Goal: Share content

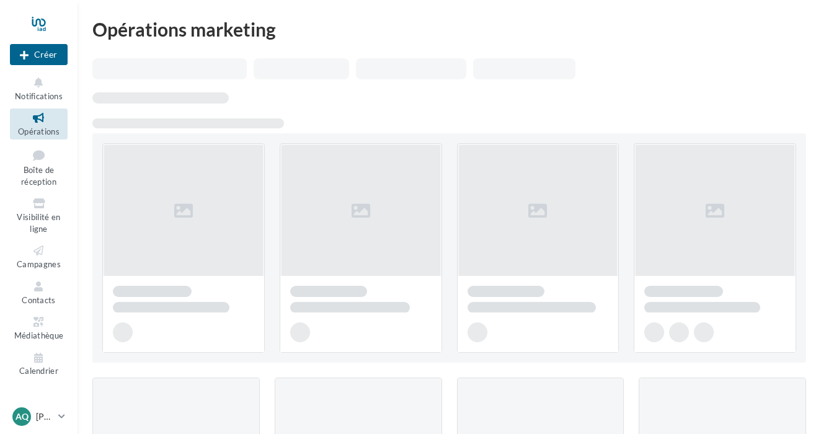
scroll to position [358, 0]
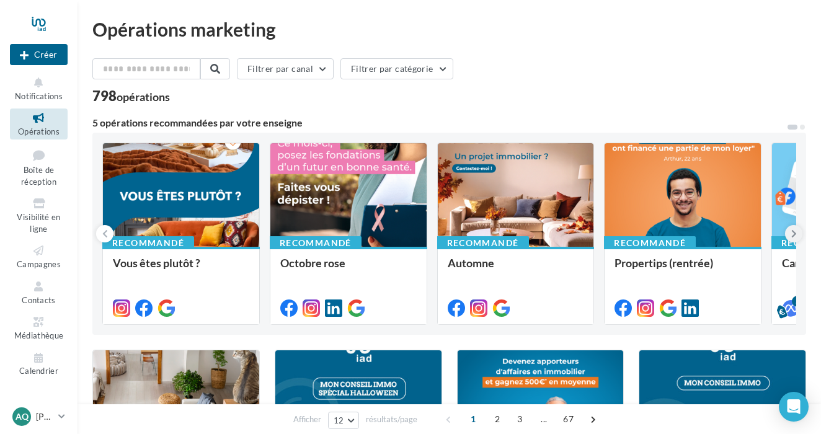
click at [795, 235] on icon at bounding box center [794, 234] width 6 height 12
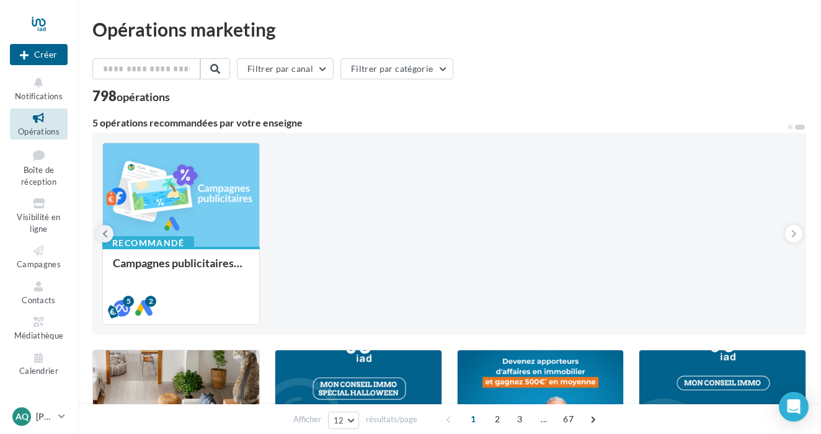
click at [104, 234] on icon at bounding box center [105, 234] width 6 height 12
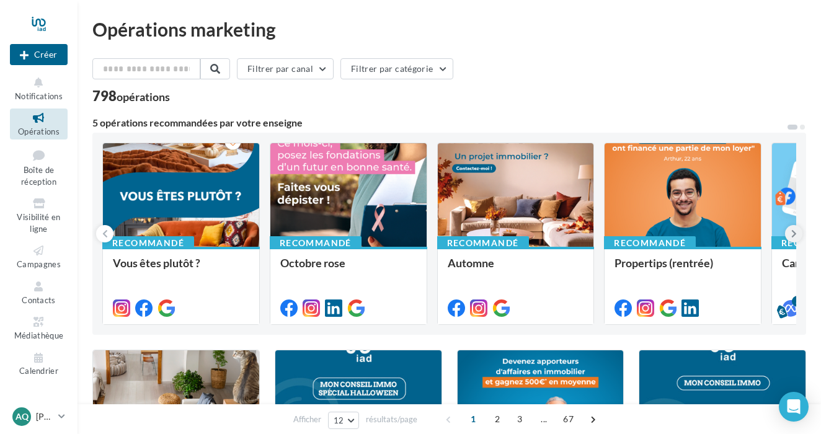
click at [793, 236] on icon at bounding box center [794, 234] width 6 height 12
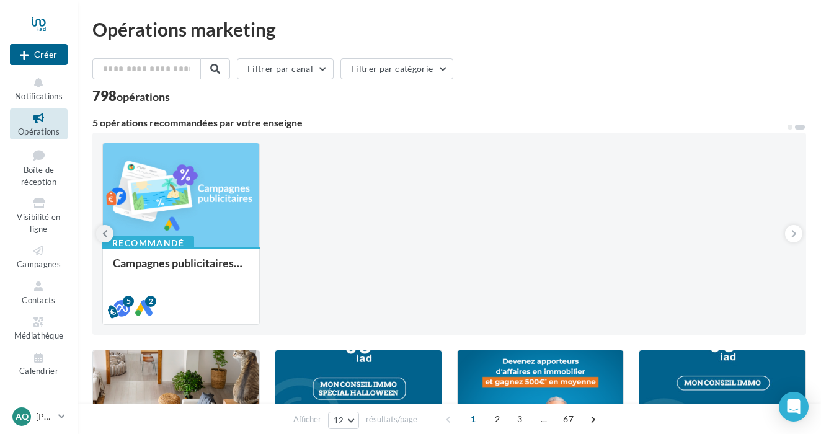
click at [102, 229] on icon at bounding box center [105, 234] width 6 height 12
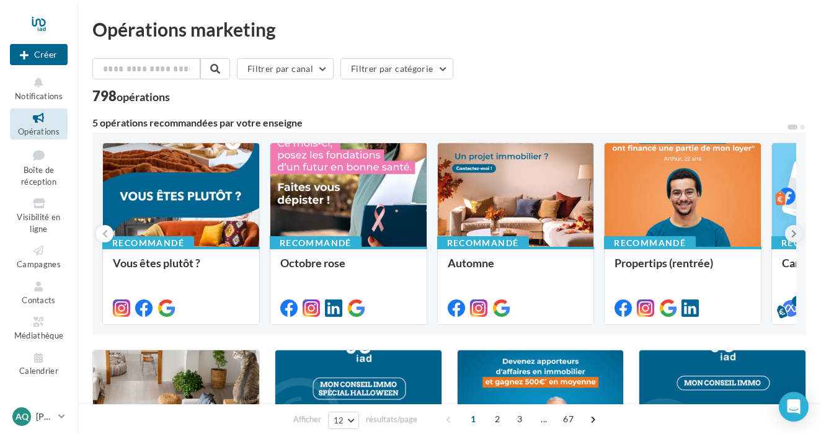
click at [798, 238] on button at bounding box center [793, 233] width 17 height 17
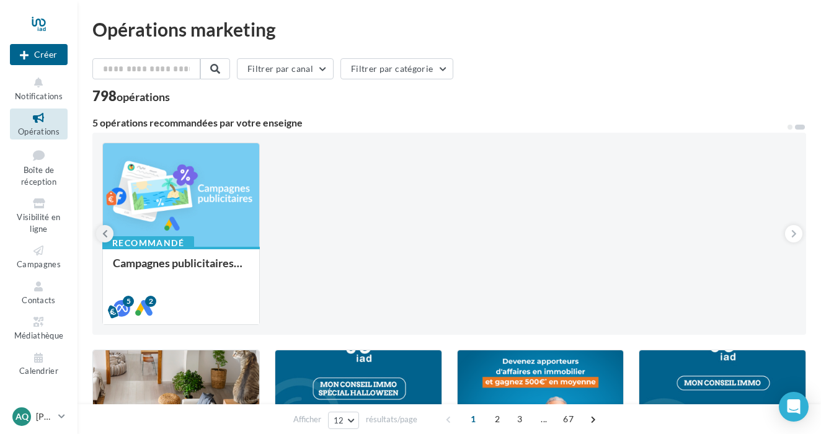
click at [103, 234] on icon at bounding box center [105, 234] width 6 height 12
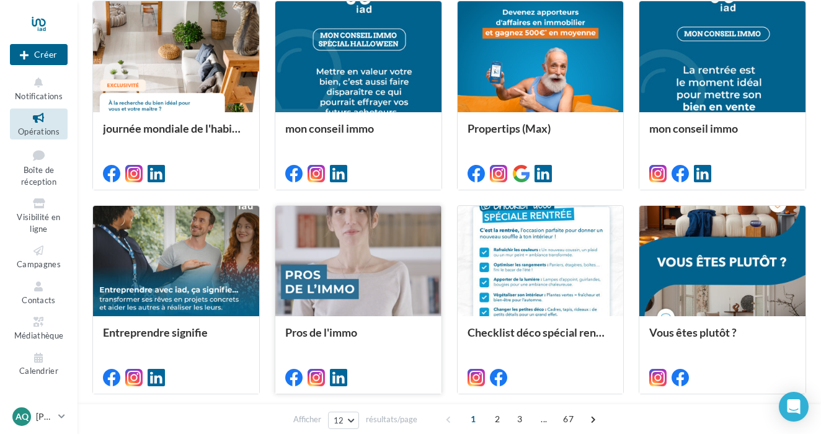
scroll to position [350, 0]
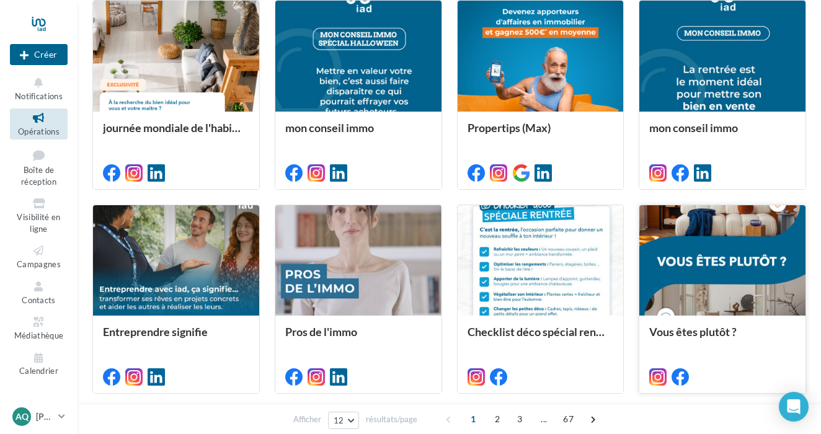
click at [692, 264] on div at bounding box center [722, 261] width 166 height 112
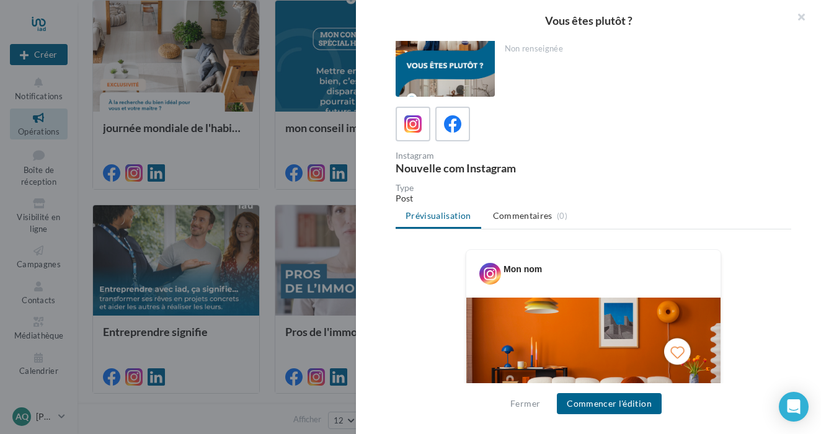
scroll to position [0, 0]
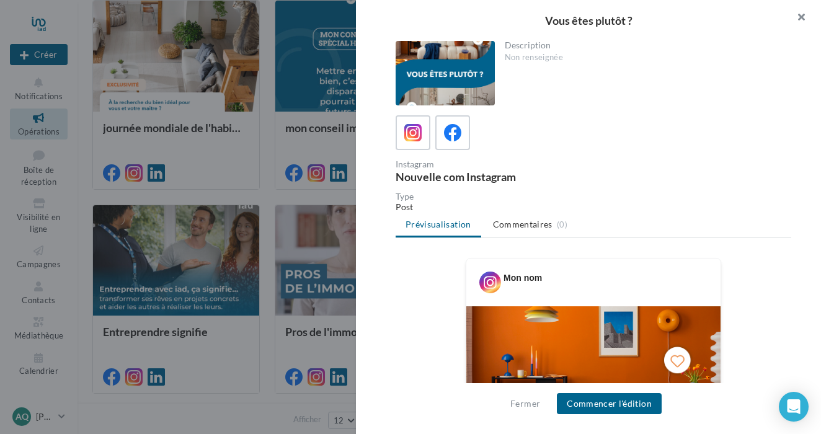
click at [801, 16] on button "button" at bounding box center [797, 18] width 50 height 37
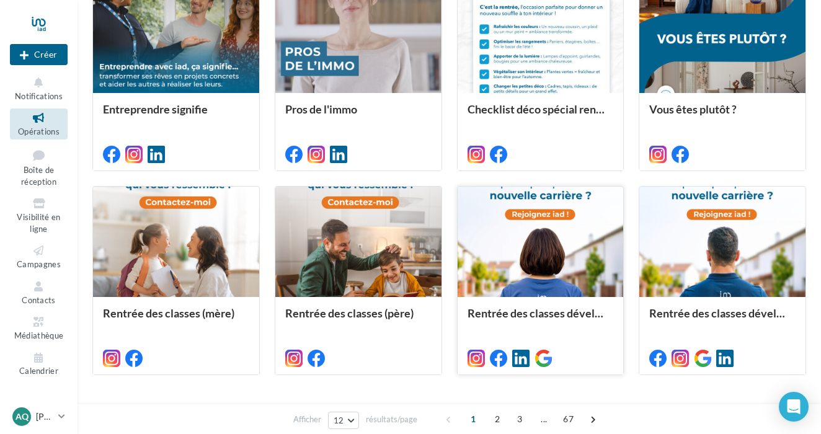
scroll to position [578, 0]
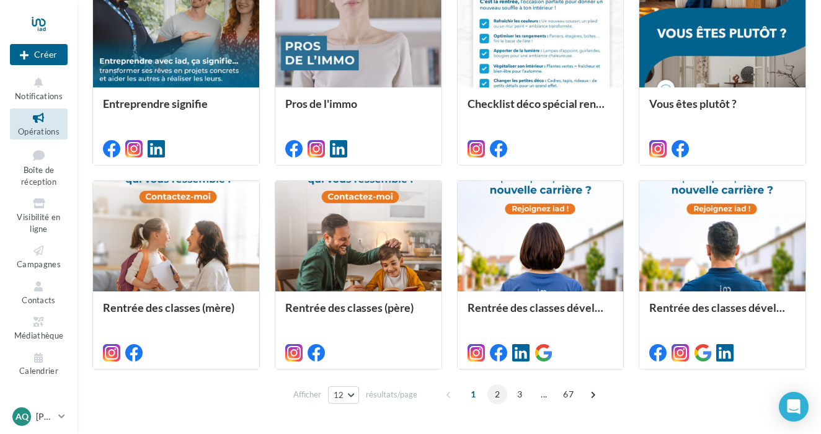
click at [494, 396] on span "2" at bounding box center [497, 395] width 20 height 20
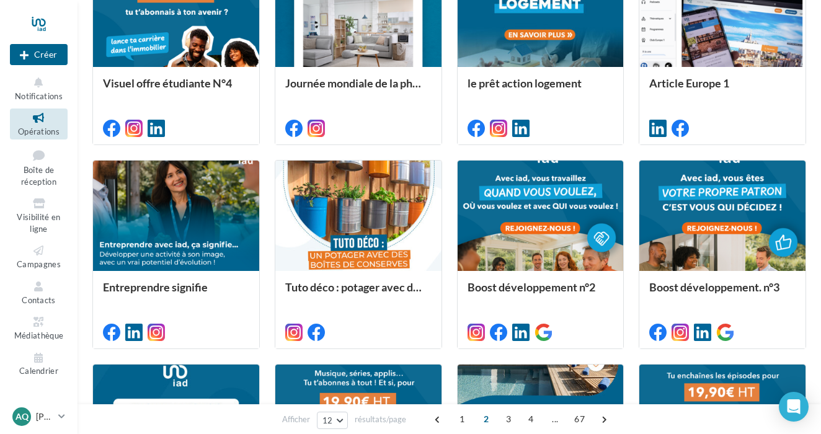
scroll to position [396, 0]
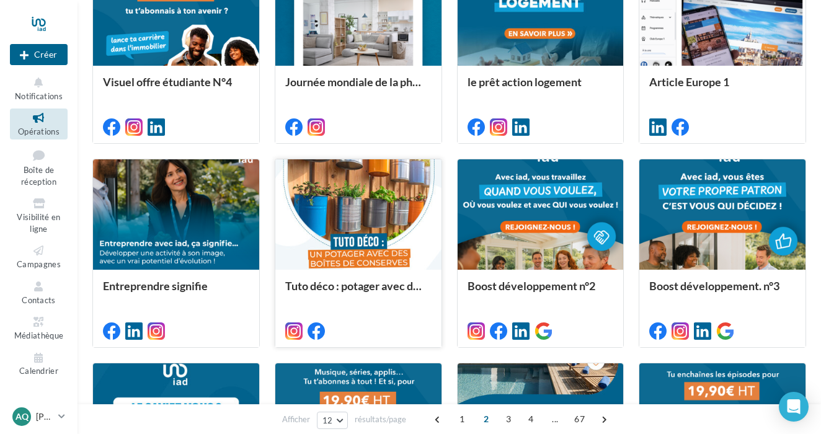
click at [386, 214] on div at bounding box center [358, 215] width 166 height 112
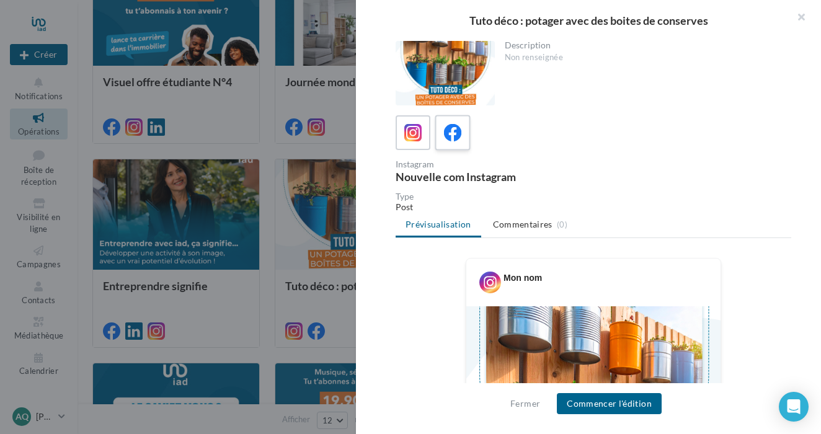
click at [458, 138] on icon at bounding box center [453, 133] width 18 height 18
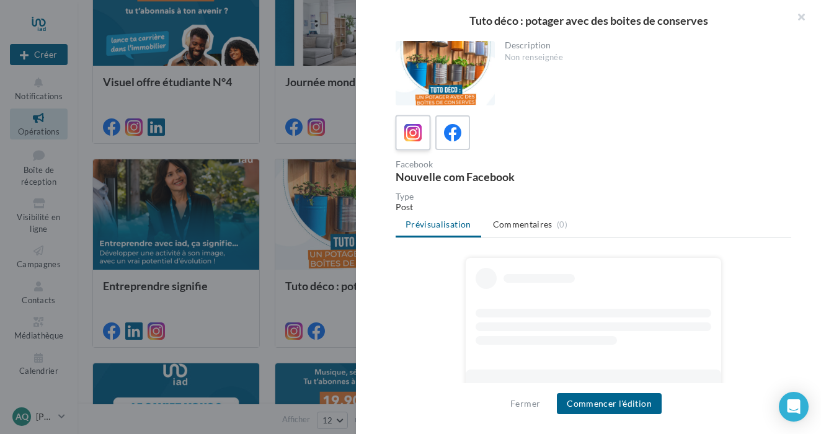
click at [421, 135] on icon at bounding box center [413, 133] width 18 height 18
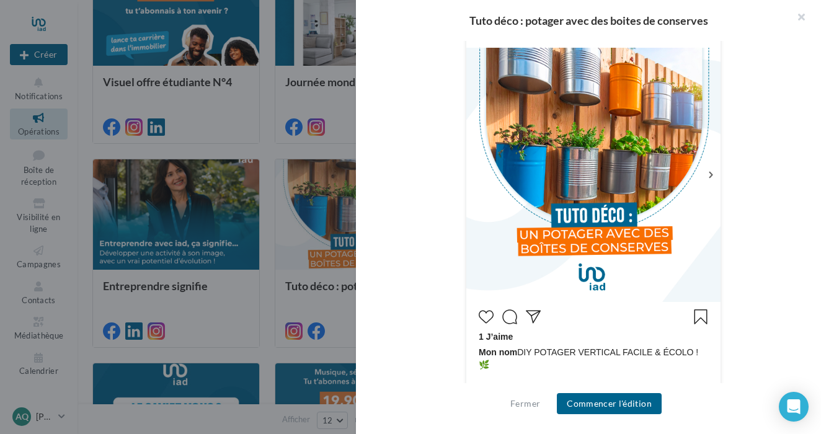
scroll to position [239, 0]
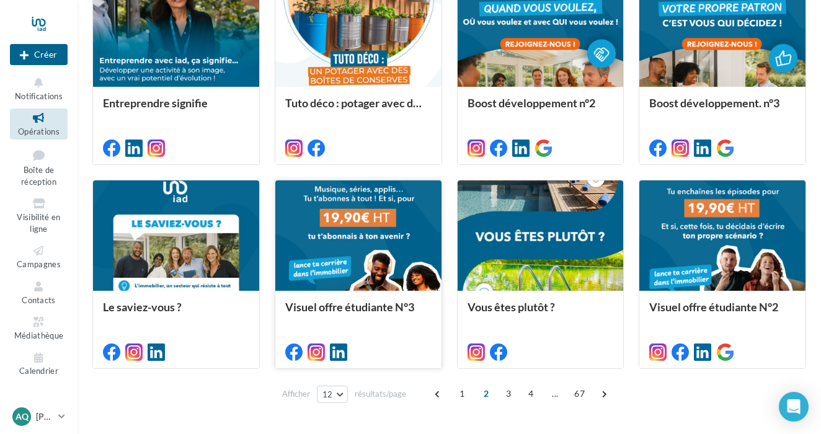
scroll to position [582, 0]
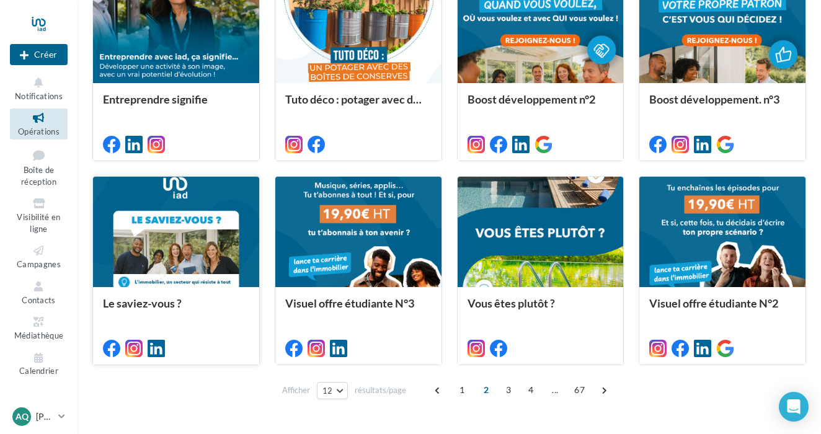
click at [233, 247] on div at bounding box center [176, 233] width 166 height 112
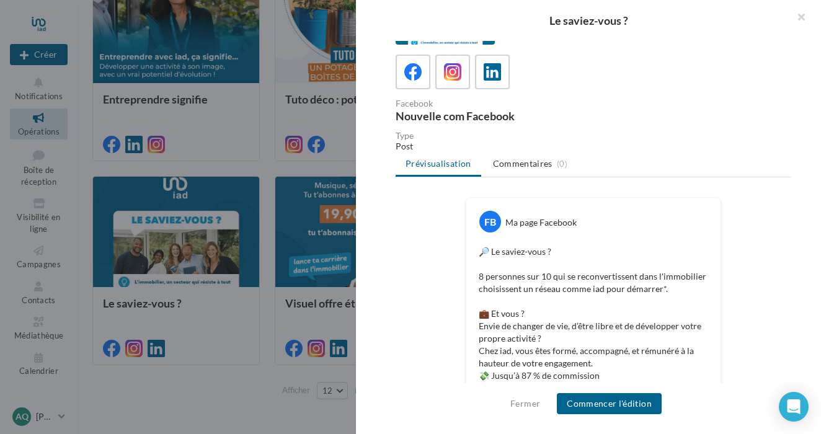
scroll to position [79, 0]
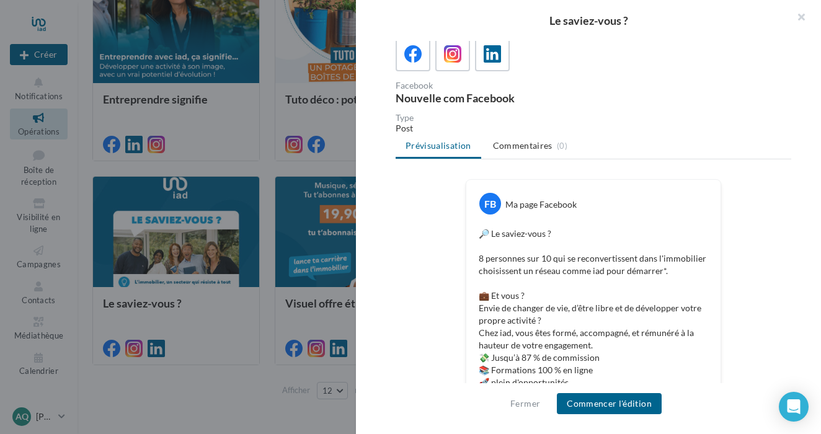
click at [306, 347] on div at bounding box center [410, 217] width 821 height 434
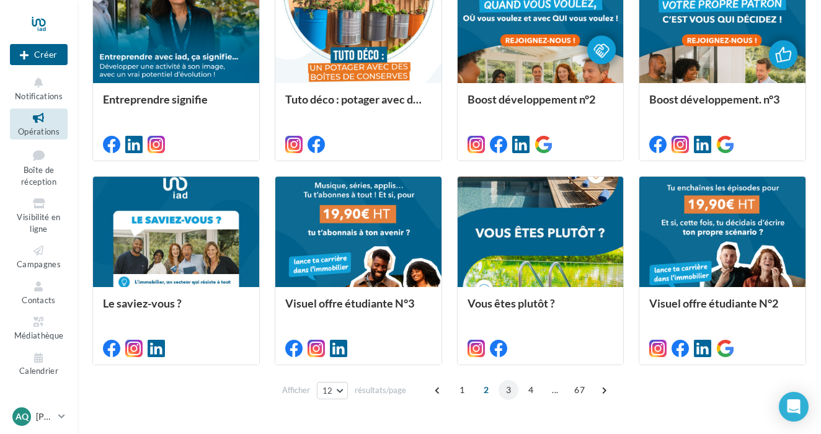
click at [505, 390] on span "3" at bounding box center [509, 390] width 20 height 20
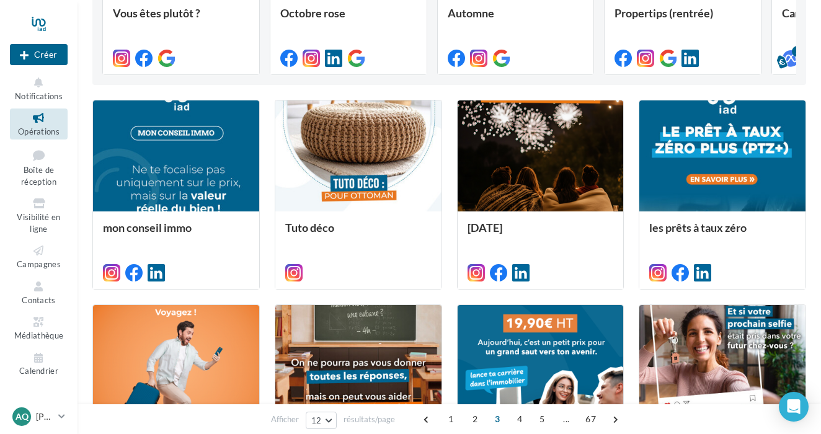
scroll to position [277, 0]
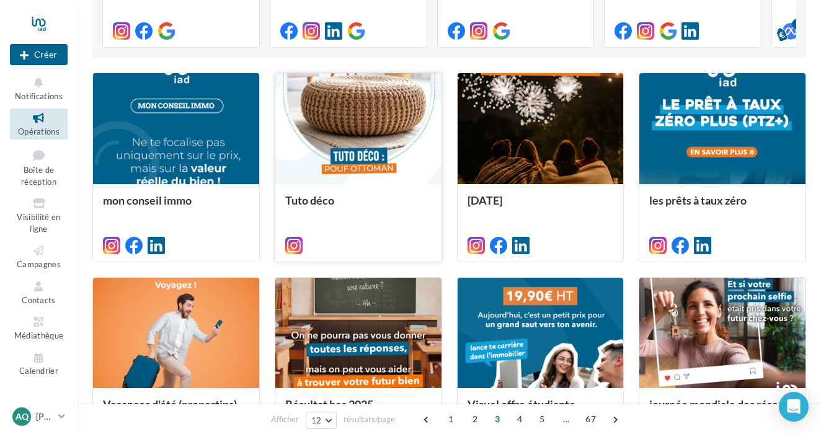
click at [376, 142] on div at bounding box center [358, 129] width 166 height 112
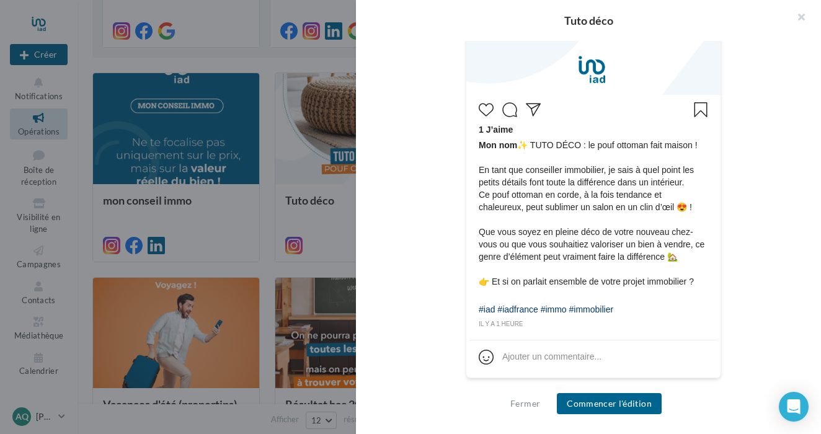
scroll to position [465, 0]
click at [644, 402] on button "Commencer l'édition" at bounding box center [609, 403] width 105 height 21
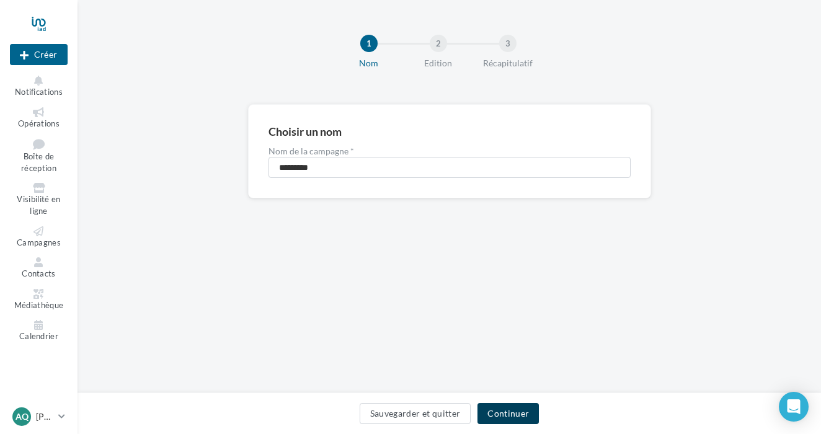
click at [516, 421] on button "Continuer" at bounding box center [508, 413] width 61 height 21
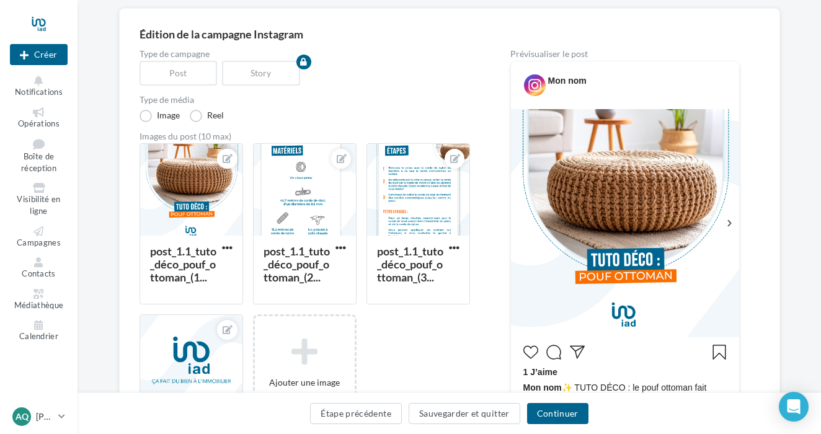
scroll to position [86, 0]
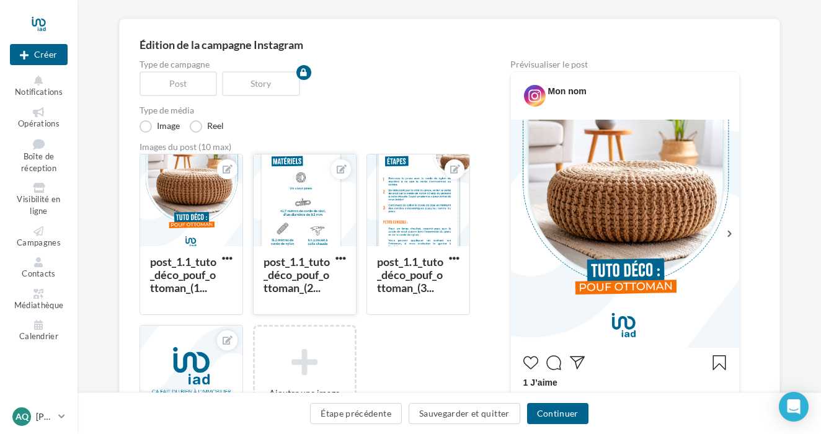
click at [331, 212] on div at bounding box center [305, 200] width 102 height 93
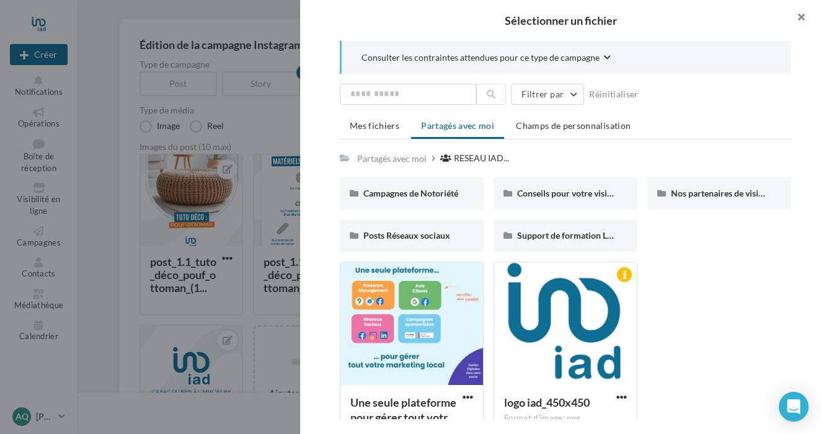
click at [799, 18] on button "button" at bounding box center [797, 18] width 50 height 37
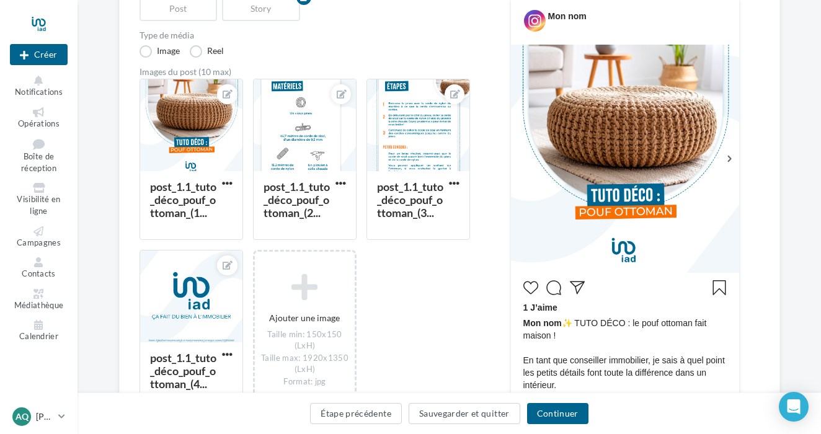
scroll to position [152, 0]
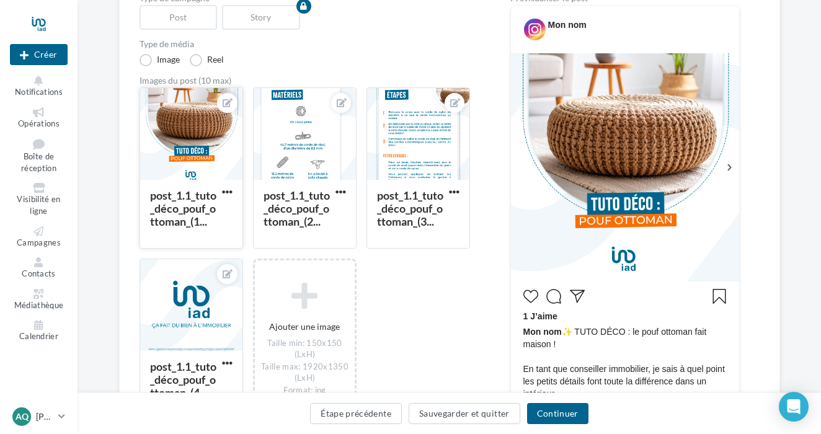
click at [234, 102] on div at bounding box center [227, 103] width 20 height 20
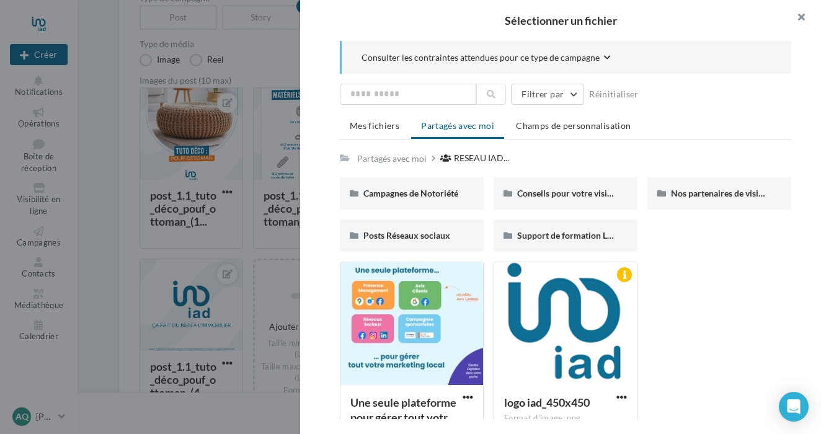
click at [799, 17] on button "button" at bounding box center [797, 18] width 50 height 37
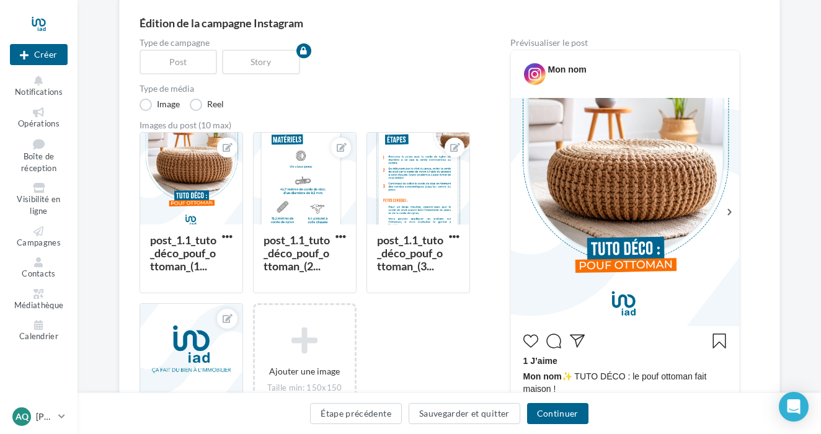
scroll to position [105, 0]
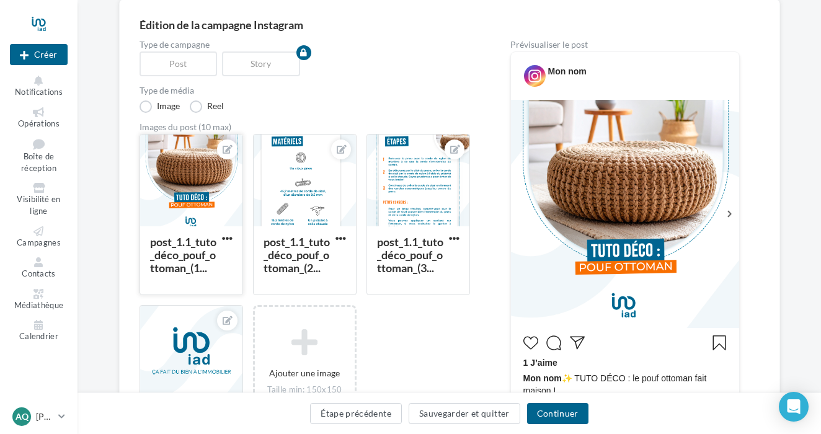
click at [216, 191] on div at bounding box center [191, 181] width 102 height 93
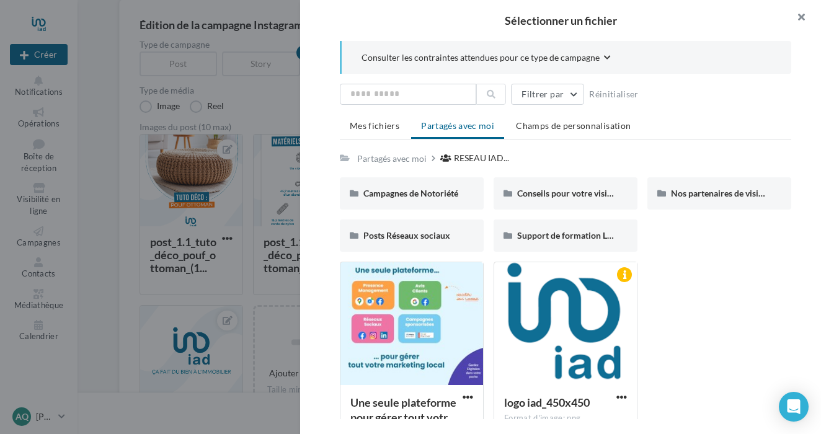
click at [799, 15] on button "button" at bounding box center [797, 18] width 50 height 37
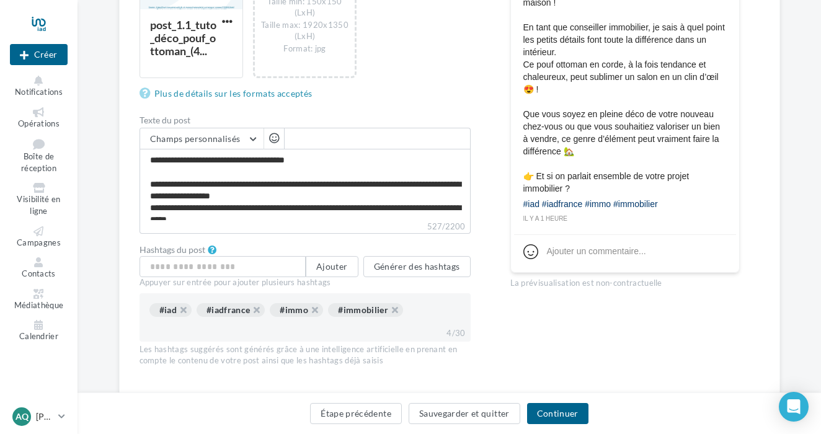
scroll to position [509, 0]
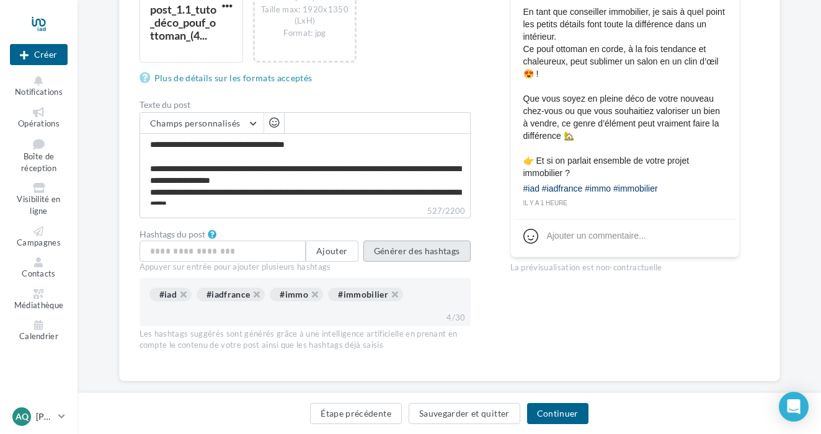
click at [442, 247] on button "Générer des hashtags" at bounding box center [416, 251] width 107 height 21
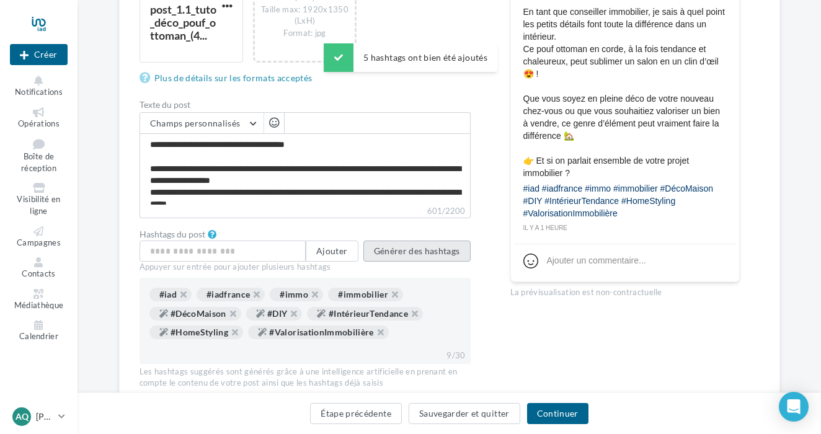
click at [447, 250] on button "Générer des hashtags" at bounding box center [416, 251] width 107 height 21
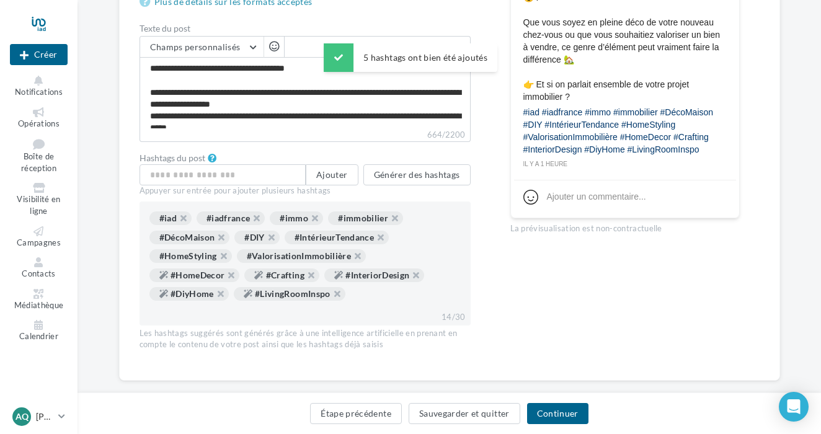
scroll to position [588, 0]
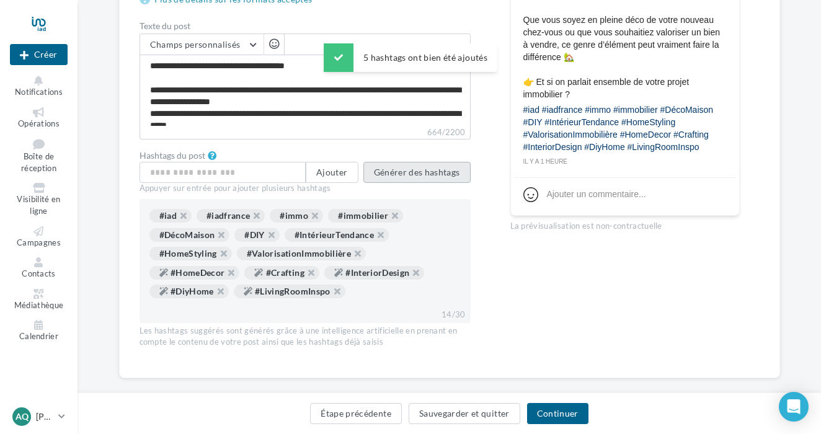
click at [416, 168] on button "Générer des hashtags" at bounding box center [416, 172] width 107 height 21
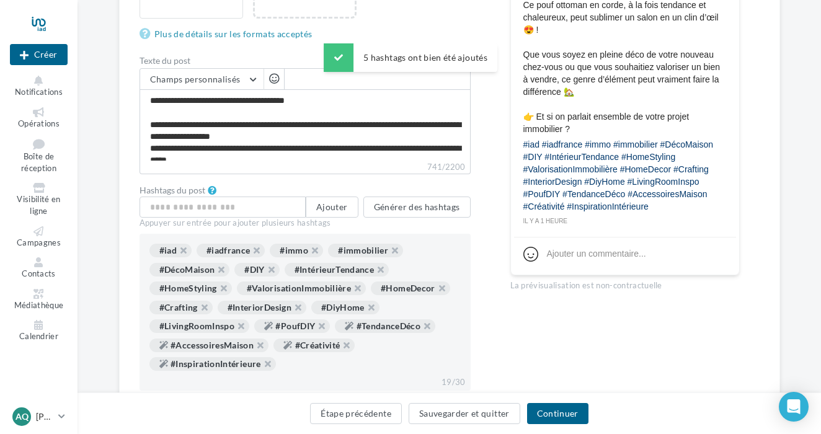
scroll to position [550, 0]
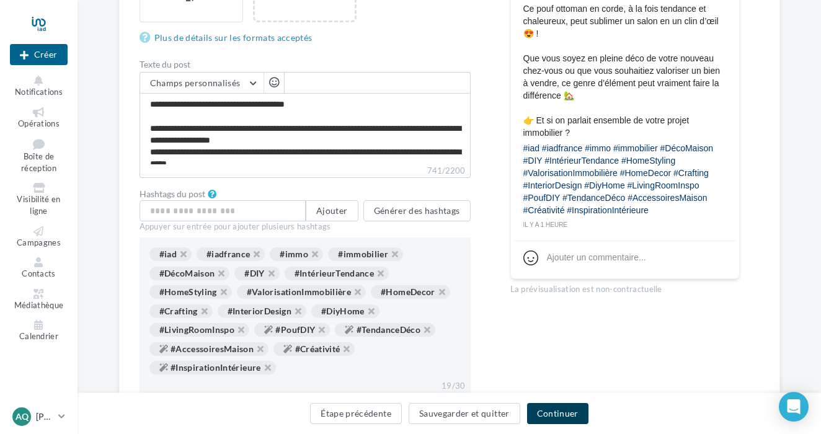
click at [562, 407] on button "Continuer" at bounding box center [557, 413] width 61 height 21
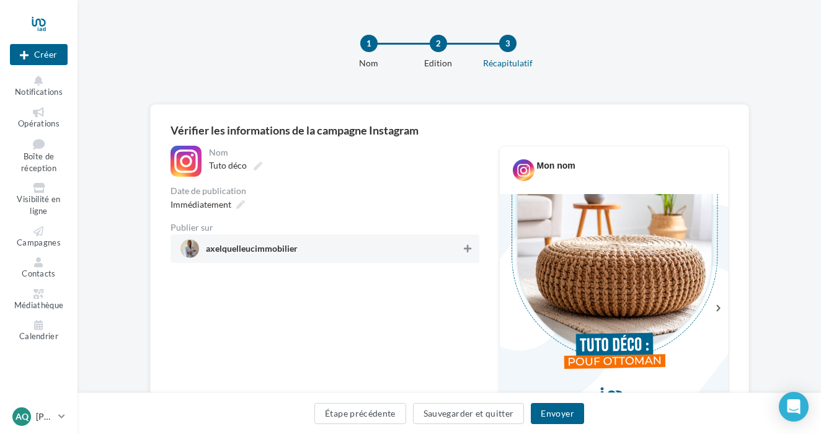
click at [465, 253] on icon at bounding box center [467, 248] width 7 height 9
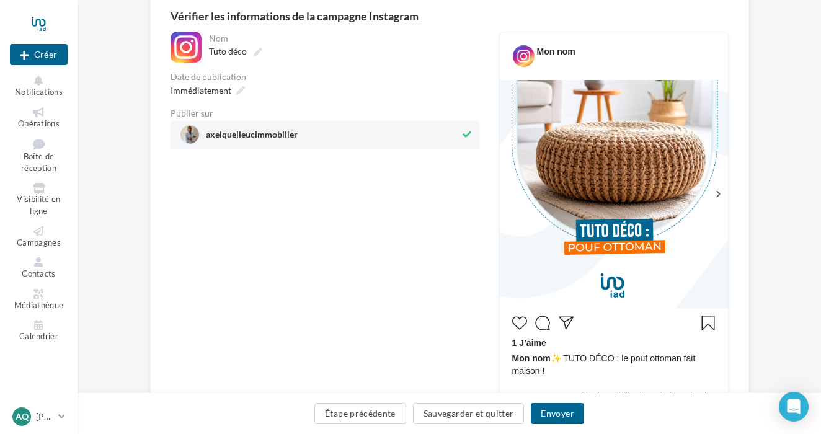
scroll to position [128, 0]
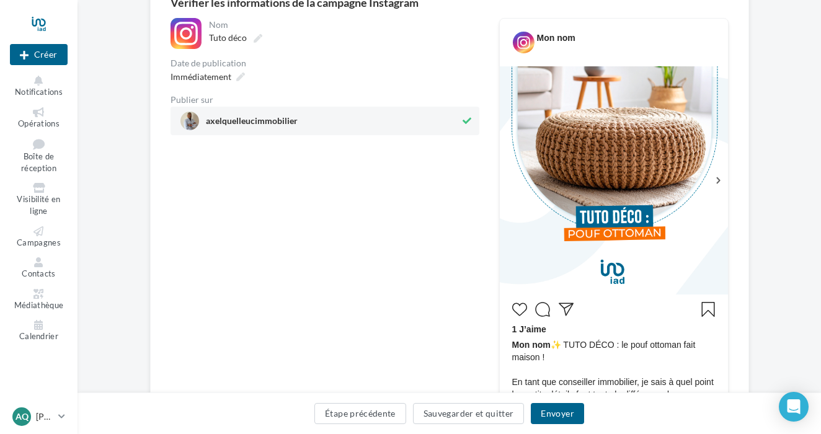
click at [719, 180] on icon at bounding box center [718, 180] width 4 height 6
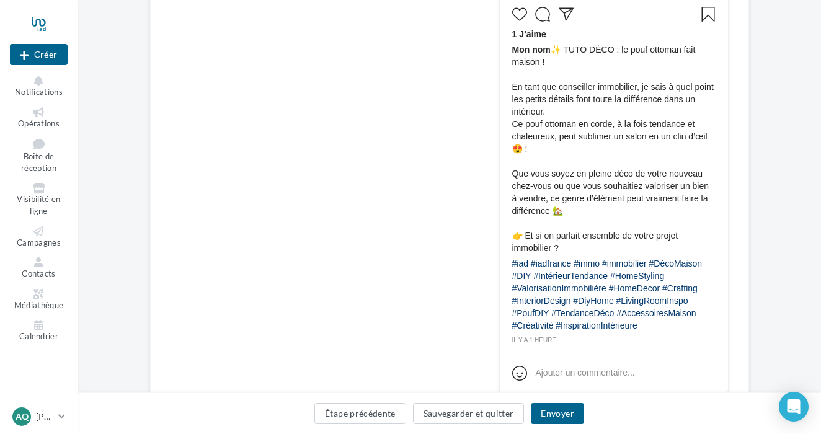
scroll to position [424, 0]
click at [555, 413] on button "Envoyer" at bounding box center [557, 413] width 53 height 21
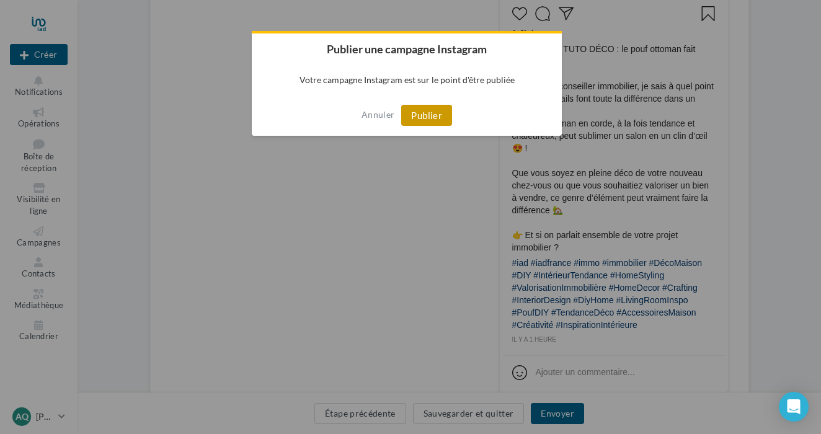
click at [424, 109] on button "Publier" at bounding box center [426, 115] width 51 height 21
